Goal: Task Accomplishment & Management: Manage account settings

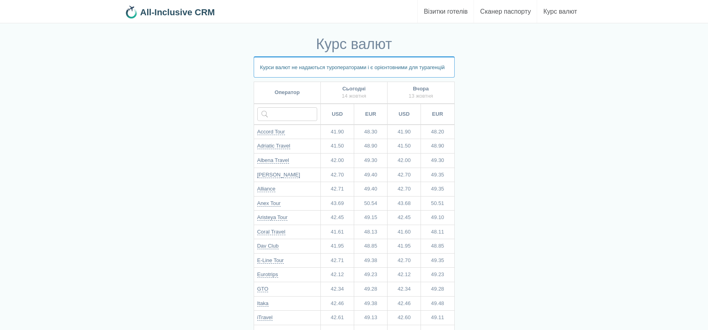
click at [199, 12] on b "All-Inclusive CRM" at bounding box center [177, 12] width 75 height 10
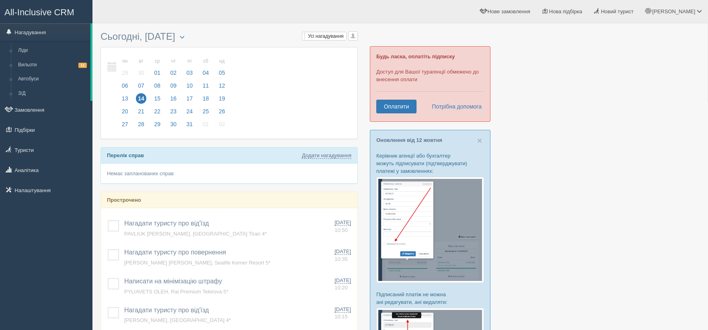
drag, startPoint x: 415, startPoint y: 76, endPoint x: 488, endPoint y: 83, distance: 73.5
click at [485, 83] on div "Будь ласка, оплатіть підписку Доступ для Вашої турагенції обмежено до внесення …" at bounding box center [430, 84] width 121 height 76
click at [457, 60] on p "Будь ласка, оплатіть підписку" at bounding box center [430, 57] width 108 height 8
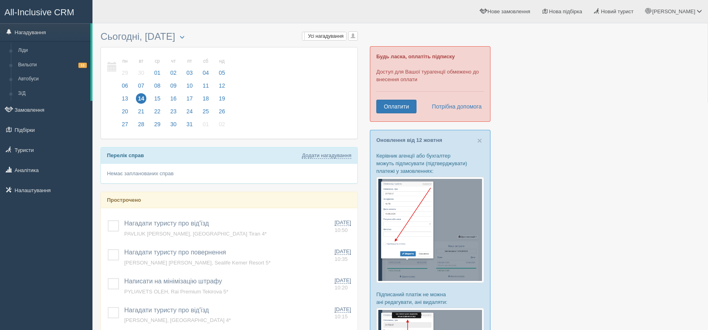
drag, startPoint x: 54, startPoint y: 252, endPoint x: 54, endPoint y: 244, distance: 8.5
click at [54, 252] on div "All-Inclusive CRM Нагадування Ліди Вильоти 11 Автобуси З/Д" at bounding box center [46, 165] width 92 height 330
click at [33, 187] on link "Налаштування" at bounding box center [46, 190] width 92 height 18
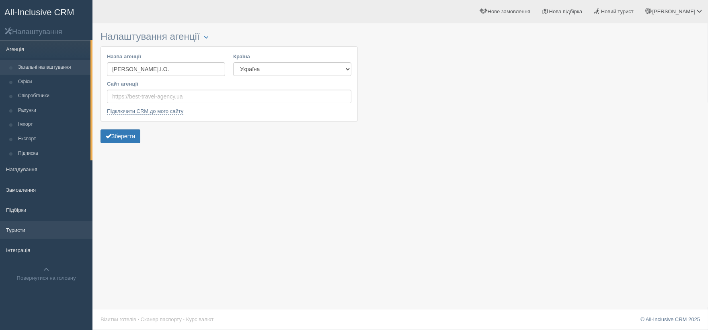
click at [50, 232] on link "Туристи" at bounding box center [46, 230] width 92 height 18
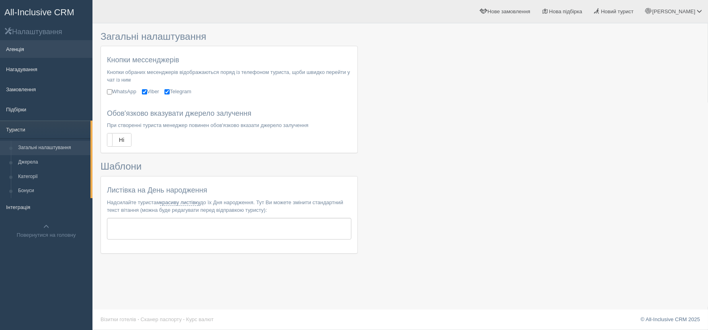
click at [47, 46] on link "Агенція" at bounding box center [46, 49] width 92 height 18
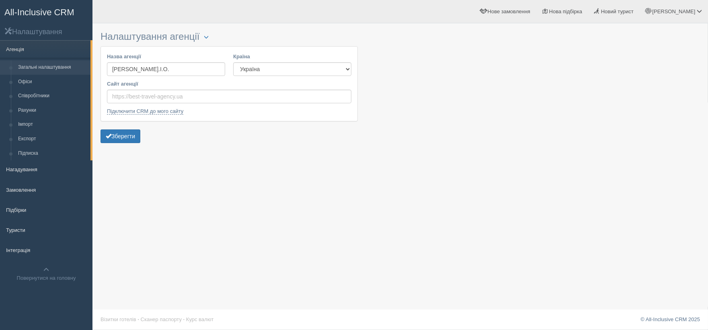
click at [61, 65] on link "Загальні налаштування" at bounding box center [52, 67] width 76 height 14
click at [35, 95] on link "Співробітники" at bounding box center [52, 96] width 76 height 14
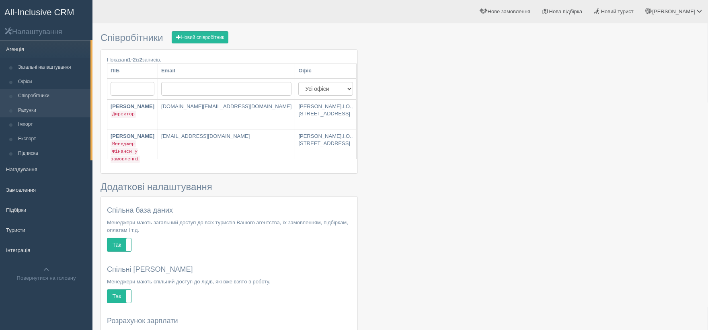
click at [34, 112] on link "Рахунки" at bounding box center [52, 110] width 76 height 14
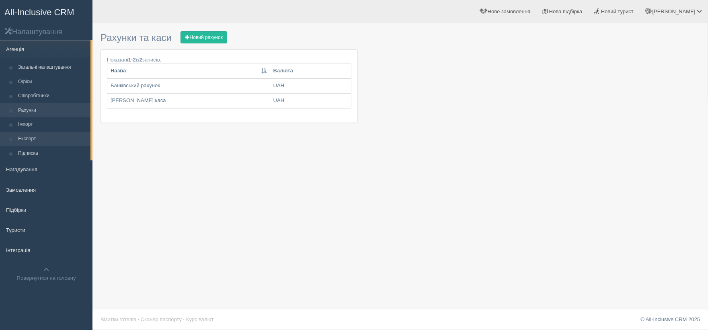
click at [49, 135] on link "Експорт" at bounding box center [52, 139] width 76 height 14
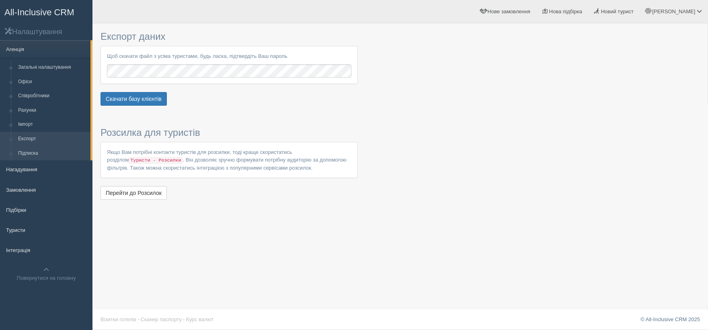
click at [41, 153] on link "Підписка" at bounding box center [52, 153] width 76 height 14
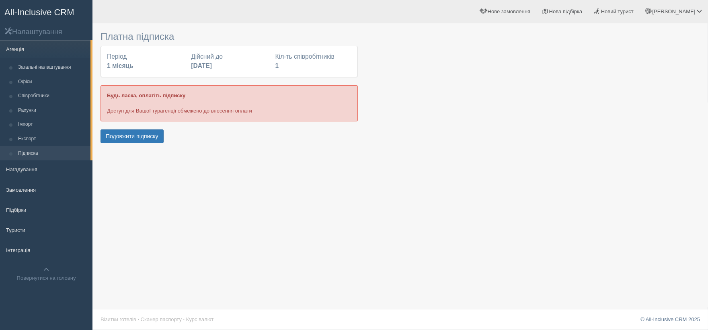
click at [67, 304] on div "All-Inclusive CRM Налаштування Агенція Загальні налаштування Офіси Співробітник…" at bounding box center [46, 165] width 92 height 330
click at [25, 51] on link "Агенція" at bounding box center [45, 49] width 90 height 18
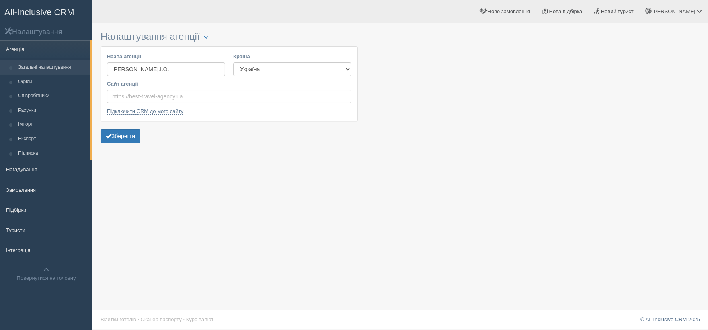
click at [37, 10] on span "All-Inclusive CRM" at bounding box center [39, 12] width 70 height 10
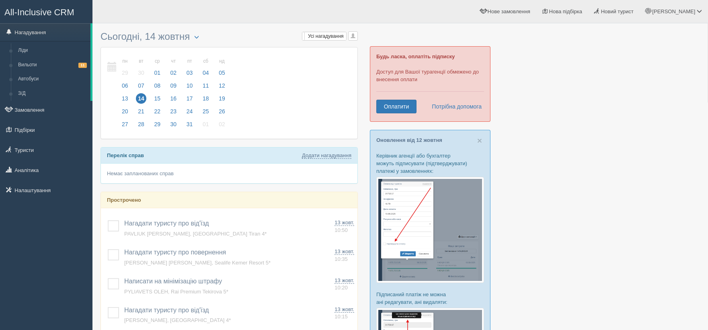
click at [47, 288] on div "All-Inclusive CRM Нагадування [GEOGRAPHIC_DATA] Вильоти 11 Автобуси З/Д" at bounding box center [46, 165] width 92 height 330
click at [0, 276] on div "All-Inclusive CRM Нагадування [GEOGRAPHIC_DATA] Вильоти 11 Автобуси З/Д" at bounding box center [46, 165] width 92 height 330
